Goal: Task Accomplishment & Management: Use online tool/utility

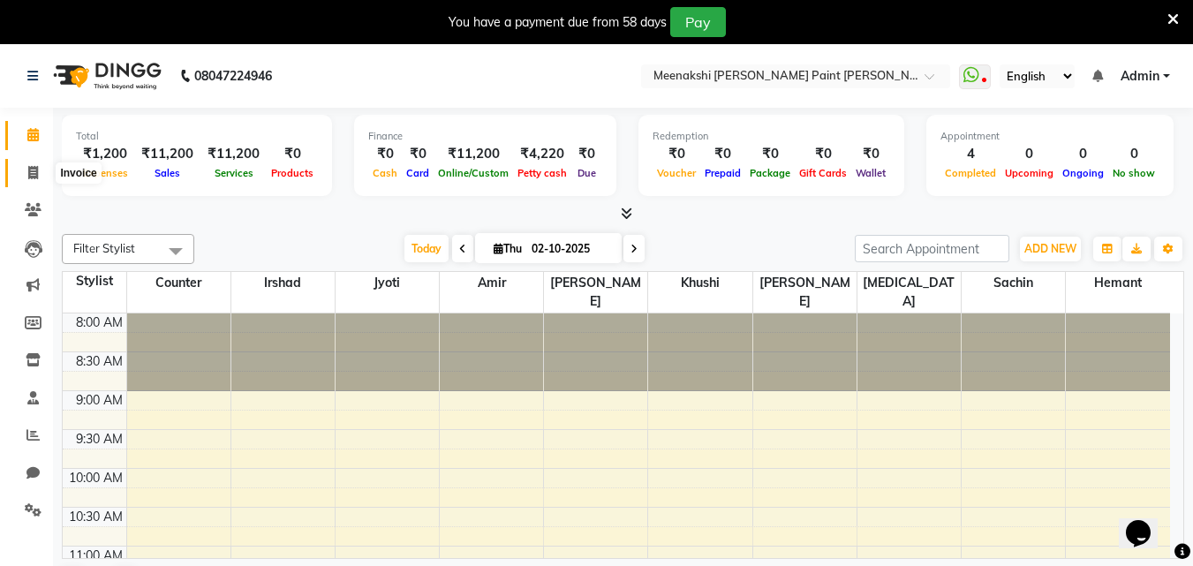
click at [32, 163] on span at bounding box center [33, 173] width 31 height 20
select select "service"
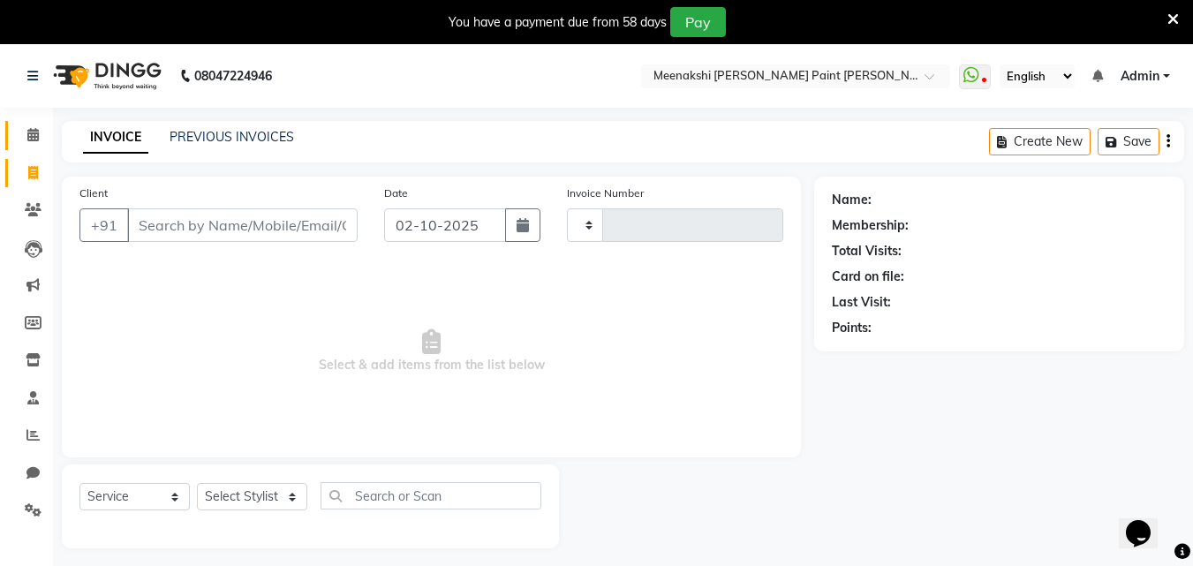
type input "0490"
click at [32, 123] on link "Calendar" at bounding box center [26, 135] width 42 height 29
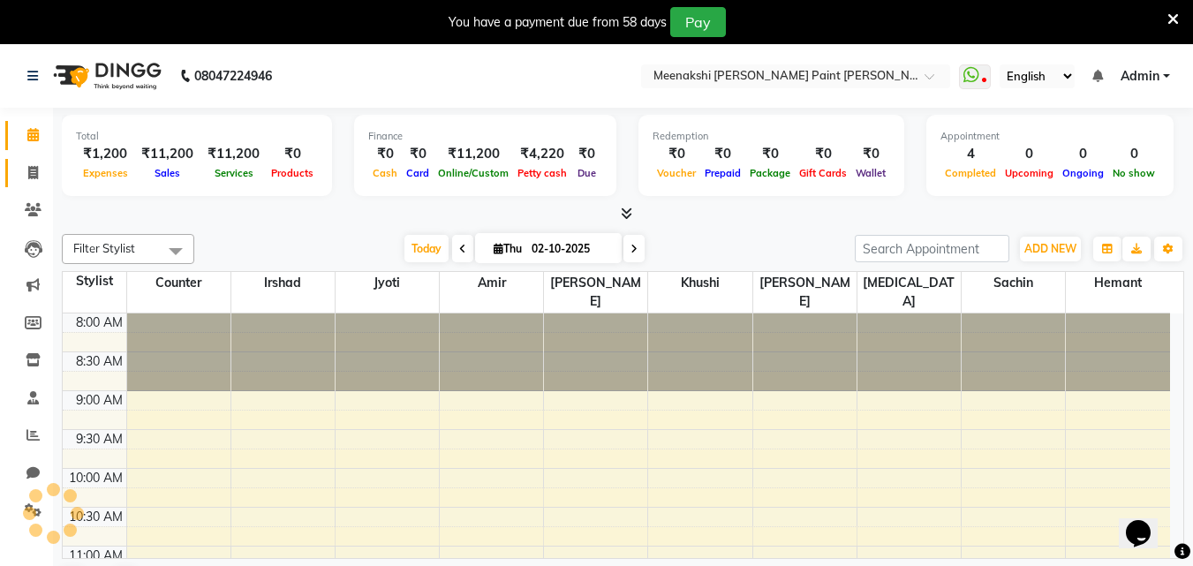
click at [17, 174] on link "Invoice" at bounding box center [26, 173] width 42 height 29
select select "service"
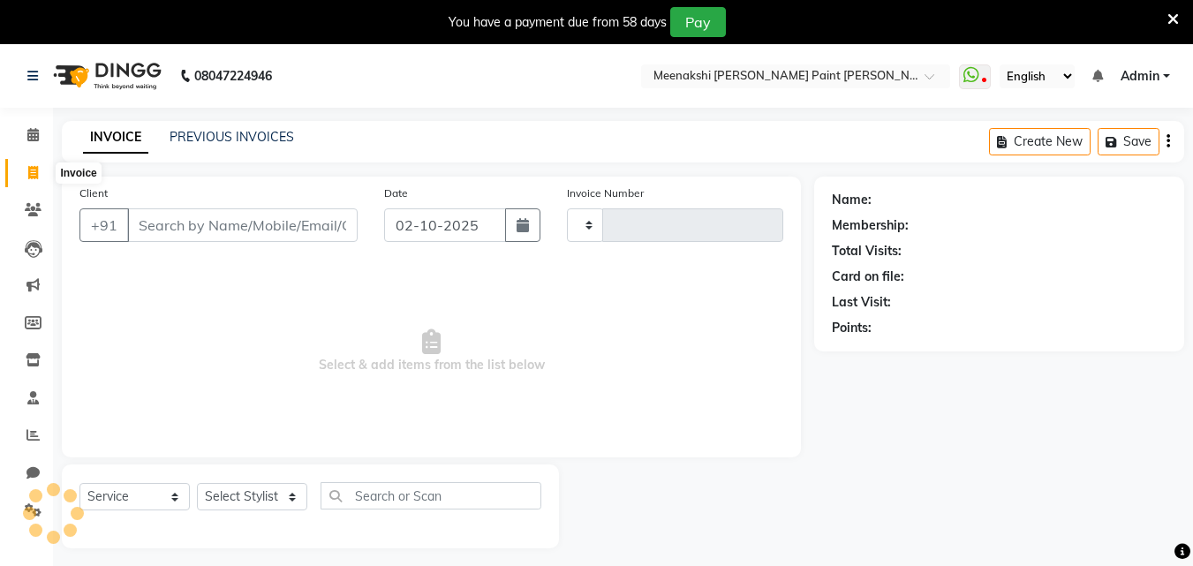
type input "0490"
select select "8161"
click at [314, 239] on input "Client" at bounding box center [242, 225] width 230 height 34
click at [307, 226] on input "Client" at bounding box center [242, 225] width 230 height 34
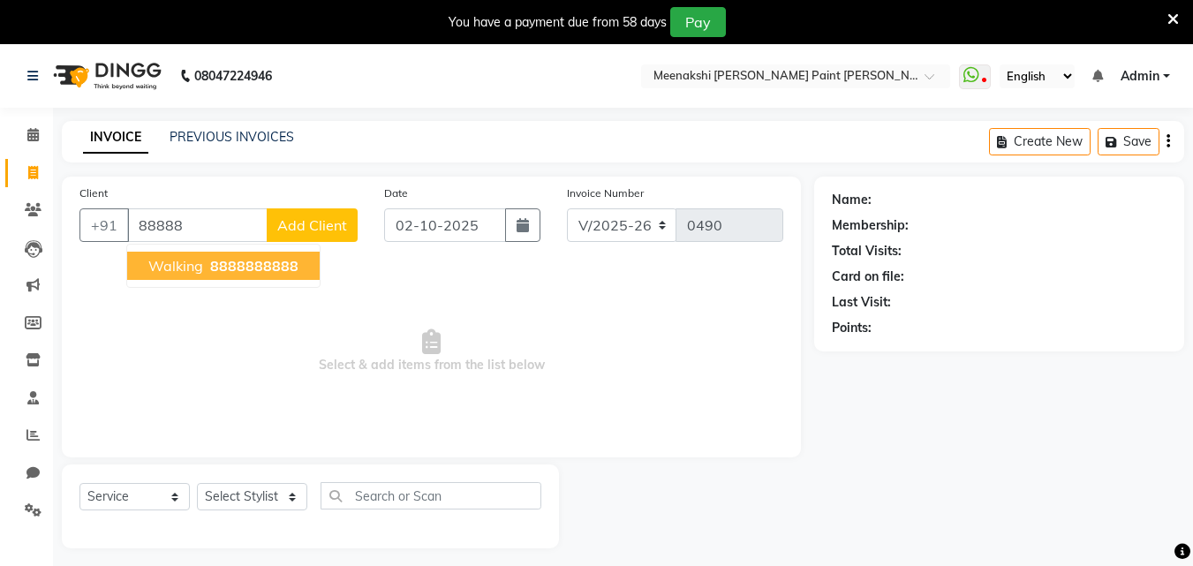
click at [294, 259] on span "88888" at bounding box center [276, 266] width 44 height 18
type input "8888888888"
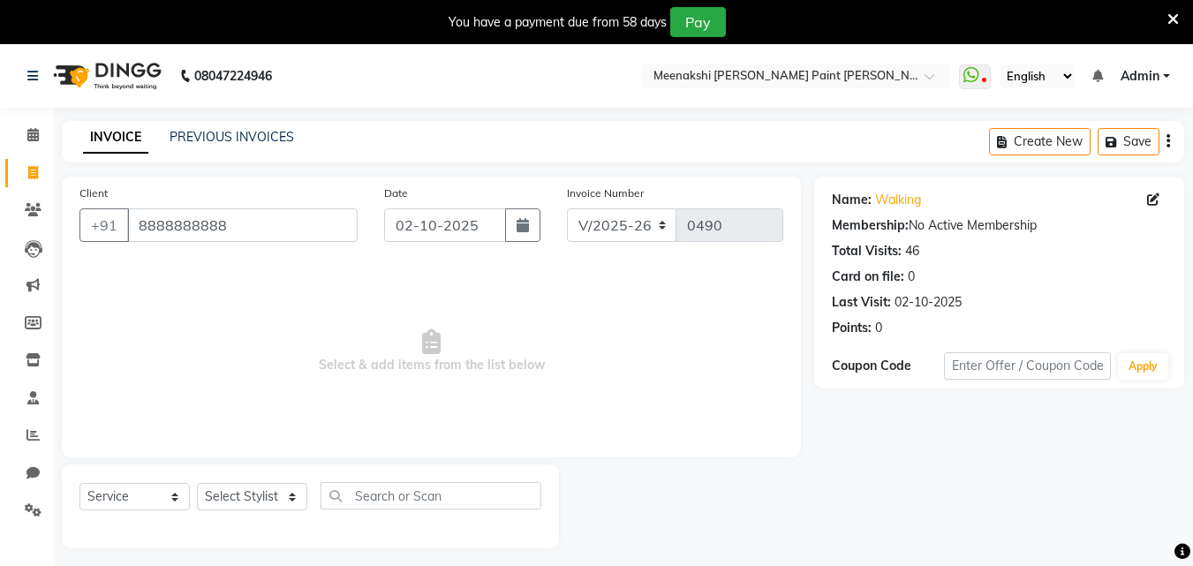
click at [264, 512] on div "Select Service Product Membership Package Voucher Prepaid Gift Card Select Styl…" at bounding box center [310, 502] width 462 height 41
click at [273, 500] on select "Select Stylist [PERSON_NAME] counter [PERSON_NAME] [PERSON_NAME] [MEDICAL_DATA]…" at bounding box center [252, 496] width 110 height 27
select select "77148"
click at [197, 483] on select "Select Stylist [PERSON_NAME] counter [PERSON_NAME] [PERSON_NAME] [MEDICAL_DATA]…" at bounding box center [252, 496] width 110 height 27
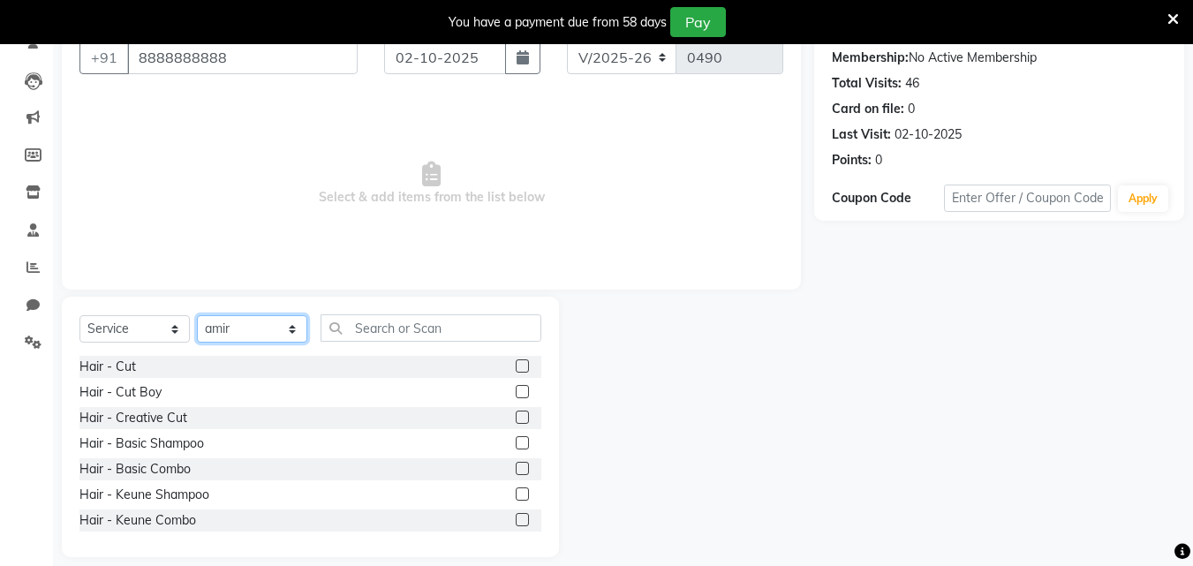
scroll to position [185, 0]
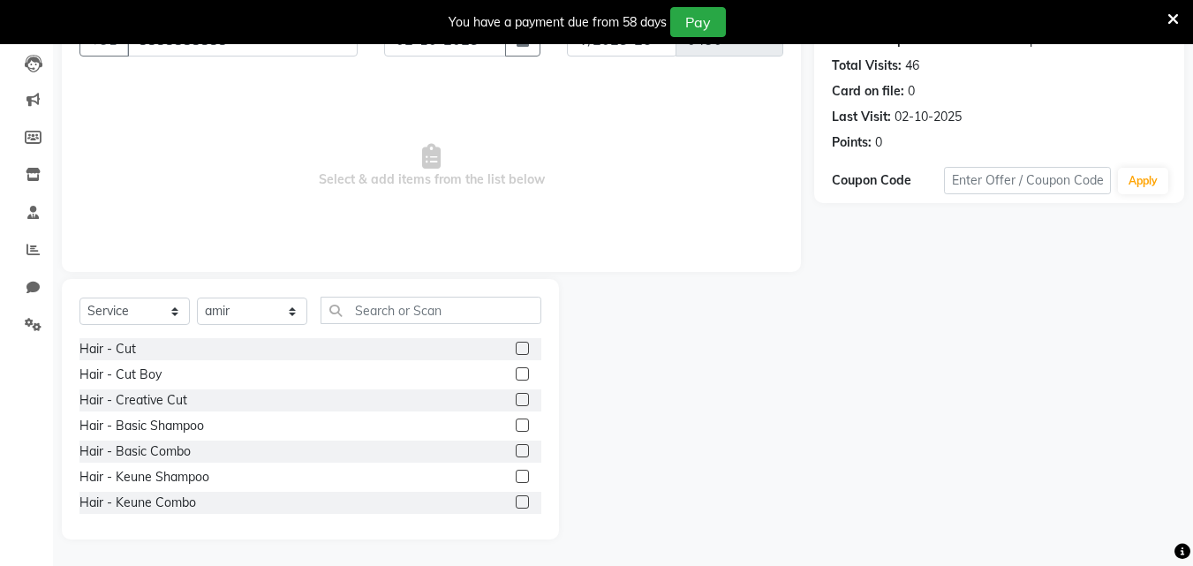
click at [516, 401] on label at bounding box center [522, 399] width 13 height 13
click at [516, 401] on input "checkbox" at bounding box center [521, 400] width 11 height 11
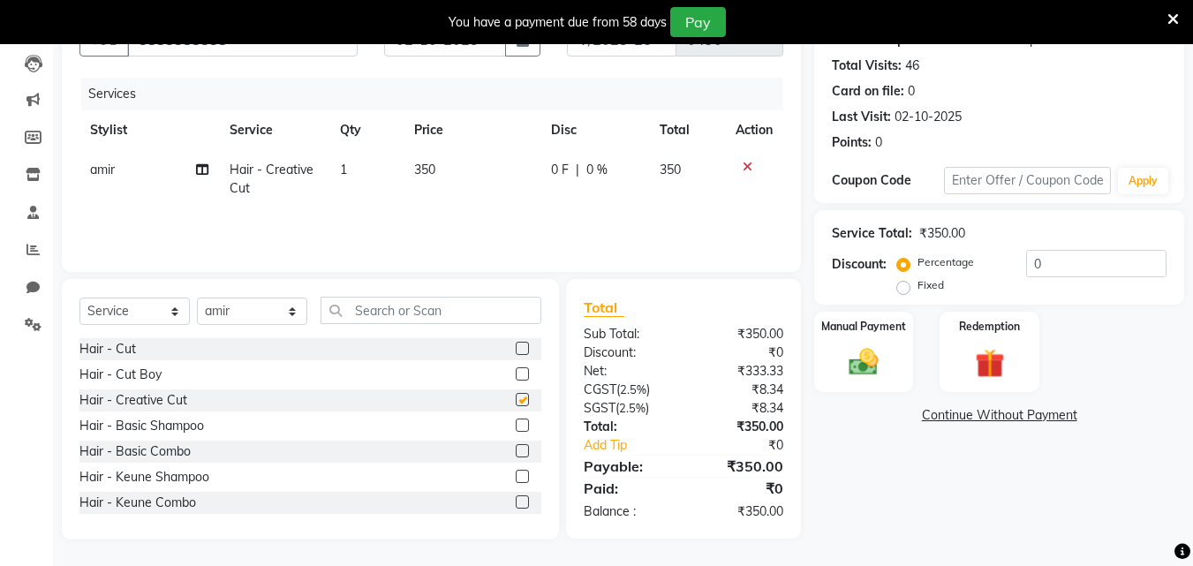
checkbox input "false"
click at [445, 176] on td "350" at bounding box center [472, 179] width 137 height 58
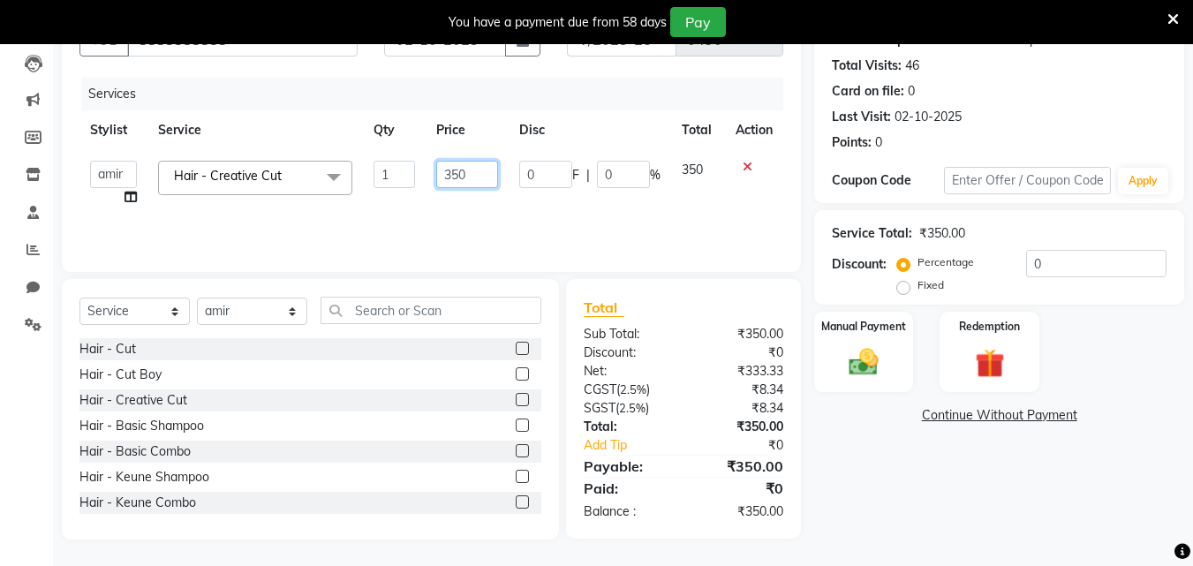
click at [458, 184] on input "350" at bounding box center [466, 174] width 61 height 27
type input "400"
click at [461, 194] on td "400" at bounding box center [467, 183] width 82 height 67
click at [878, 351] on img at bounding box center [863, 361] width 49 height 35
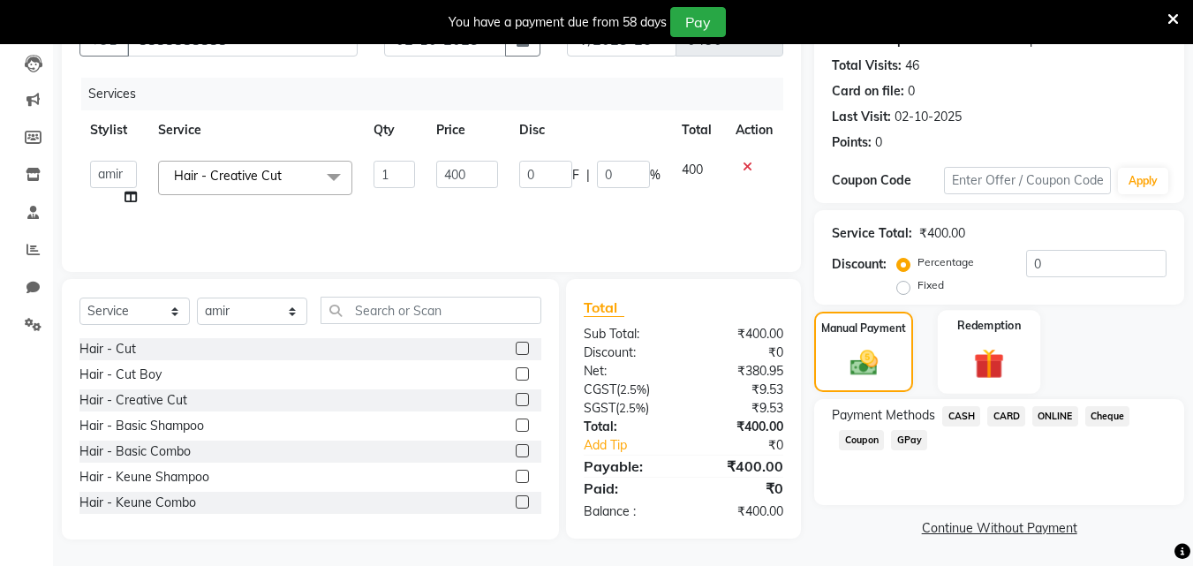
scroll to position [187, 0]
click at [1008, 415] on span "CARD" at bounding box center [1006, 414] width 38 height 20
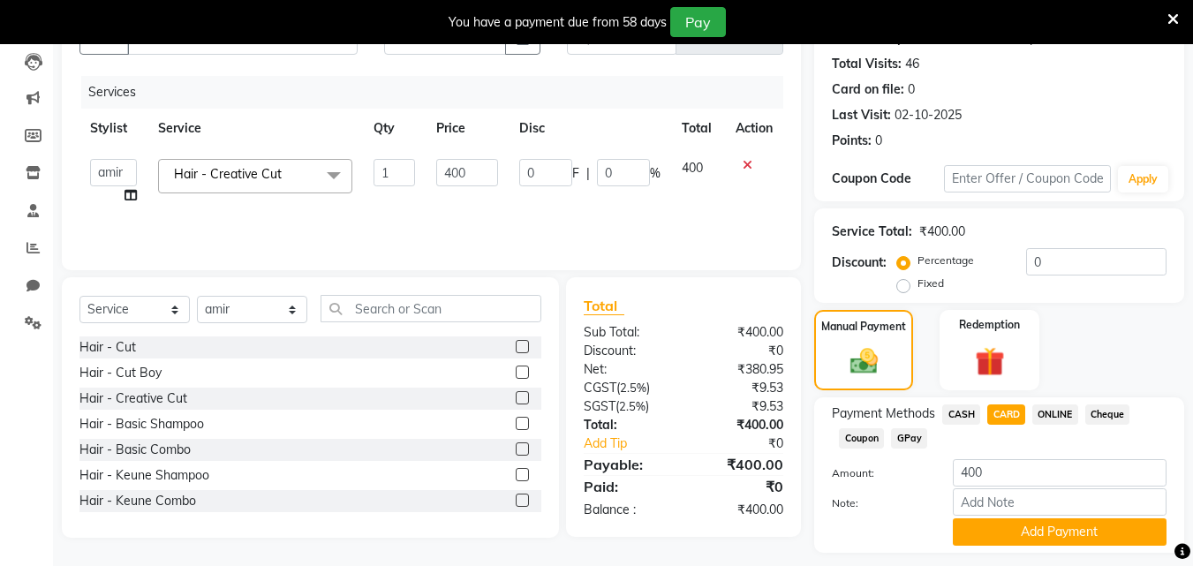
scroll to position [237, 0]
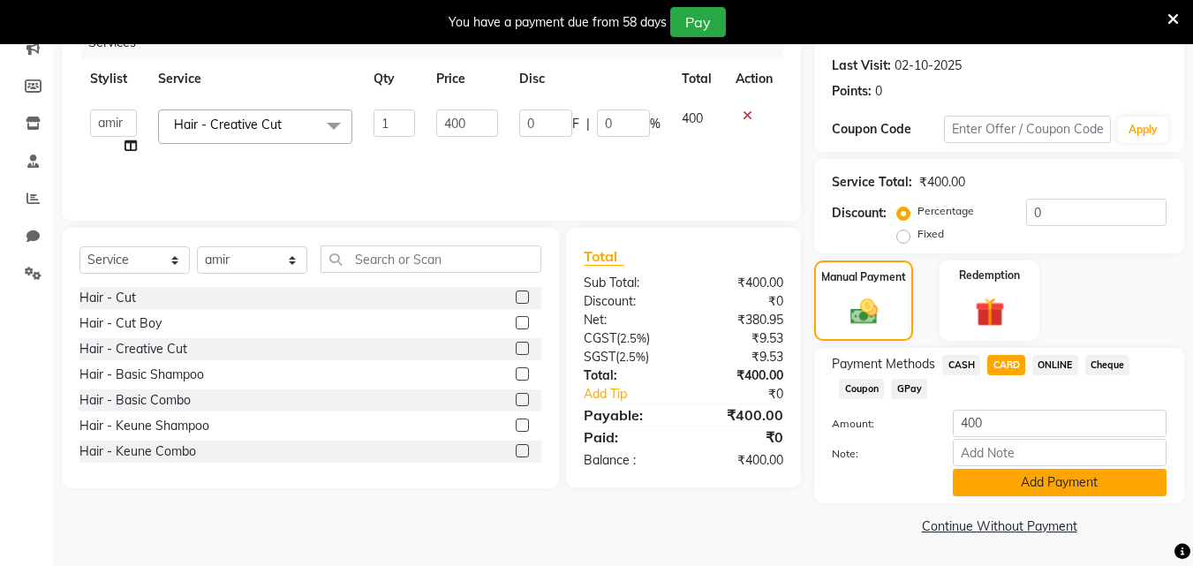
click at [1000, 477] on button "Add Payment" at bounding box center [1060, 482] width 214 height 27
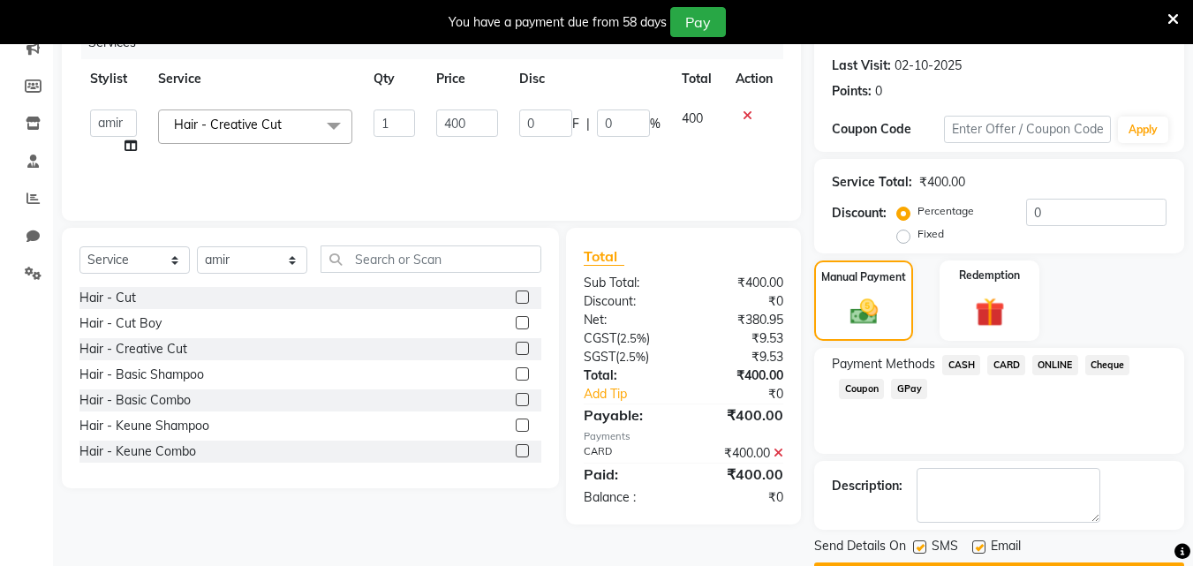
scroll to position [287, 0]
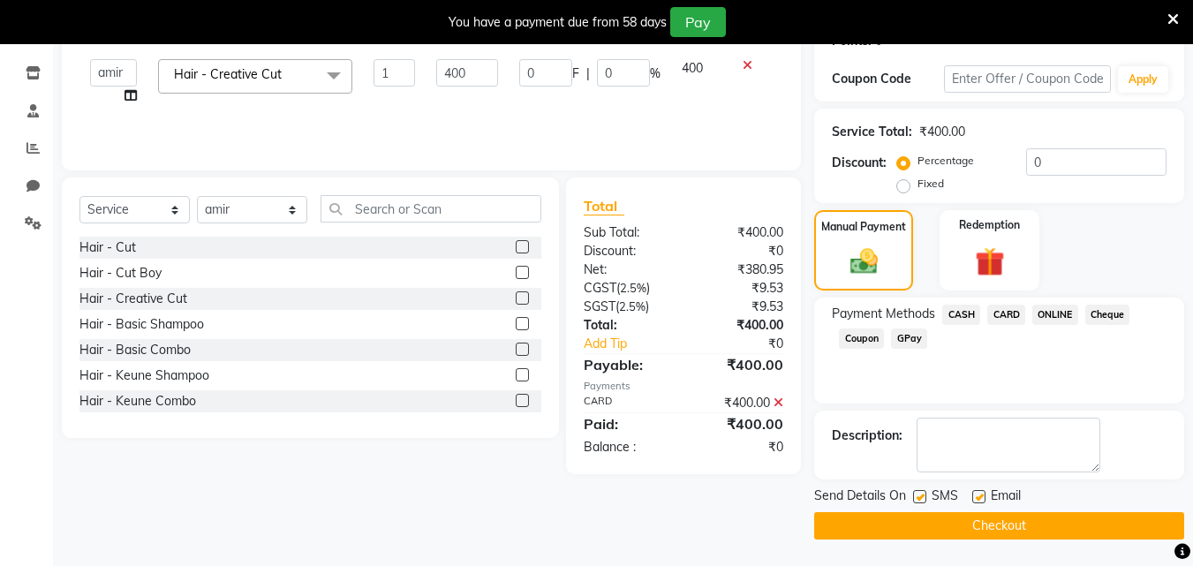
drag, startPoint x: 907, startPoint y: 524, endPoint x: 905, endPoint y: 505, distance: 18.6
click at [905, 522] on button "Checkout" at bounding box center [999, 525] width 370 height 27
